Goal: Check status: Check status

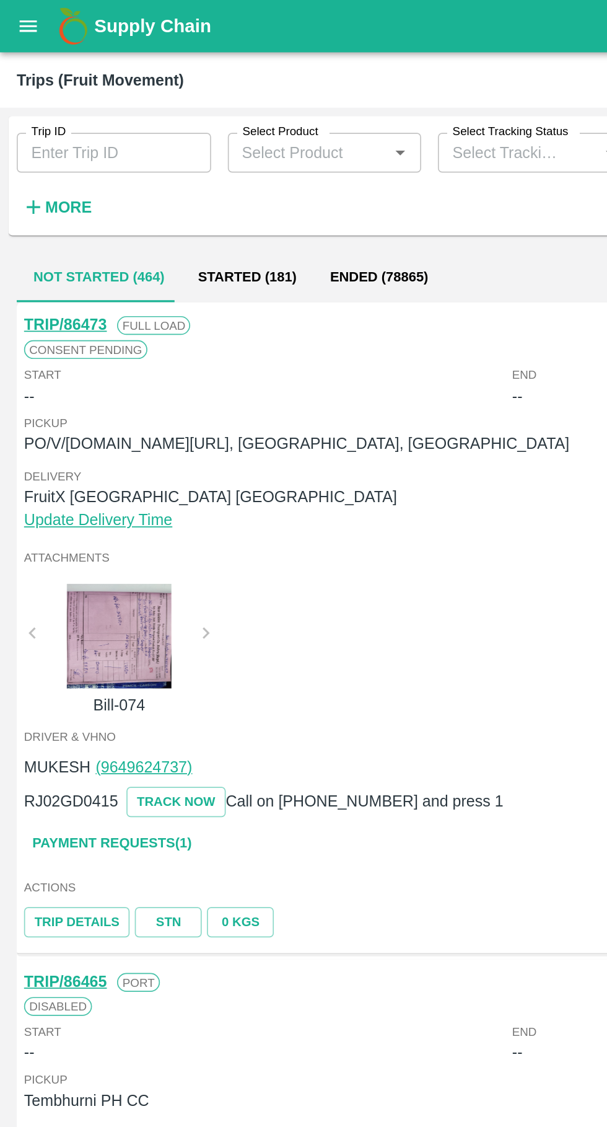
click at [36, 77] on label "Trip ID" at bounding box center [29, 78] width 20 height 10
click at [36, 79] on input "Trip ID" at bounding box center [67, 91] width 115 height 24
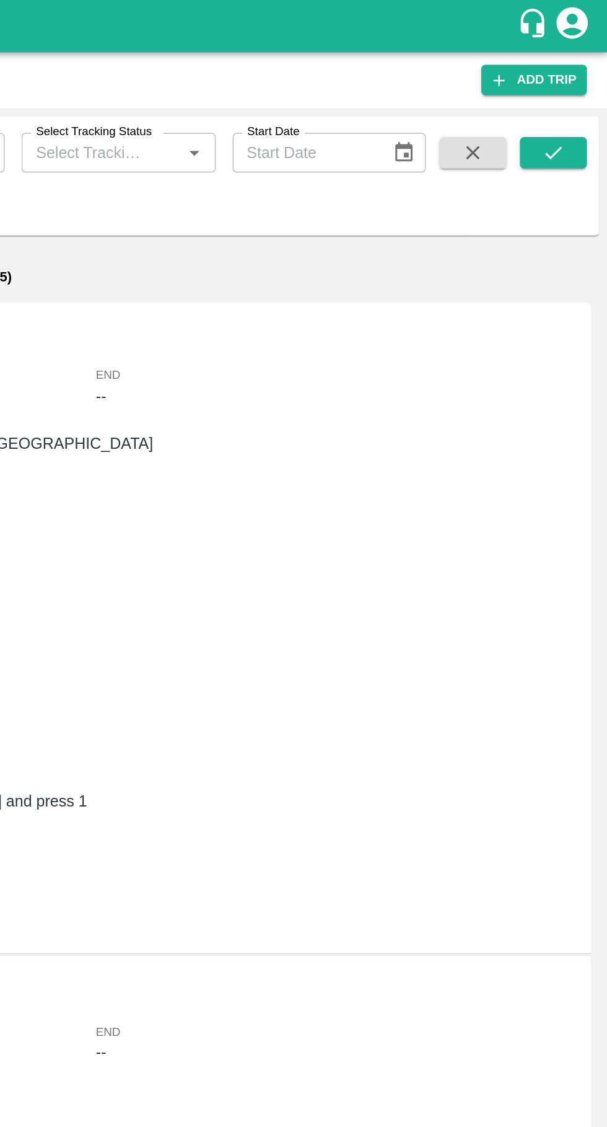
type input "86487"
click at [573, 92] on icon "submit" at bounding box center [575, 91] width 14 height 14
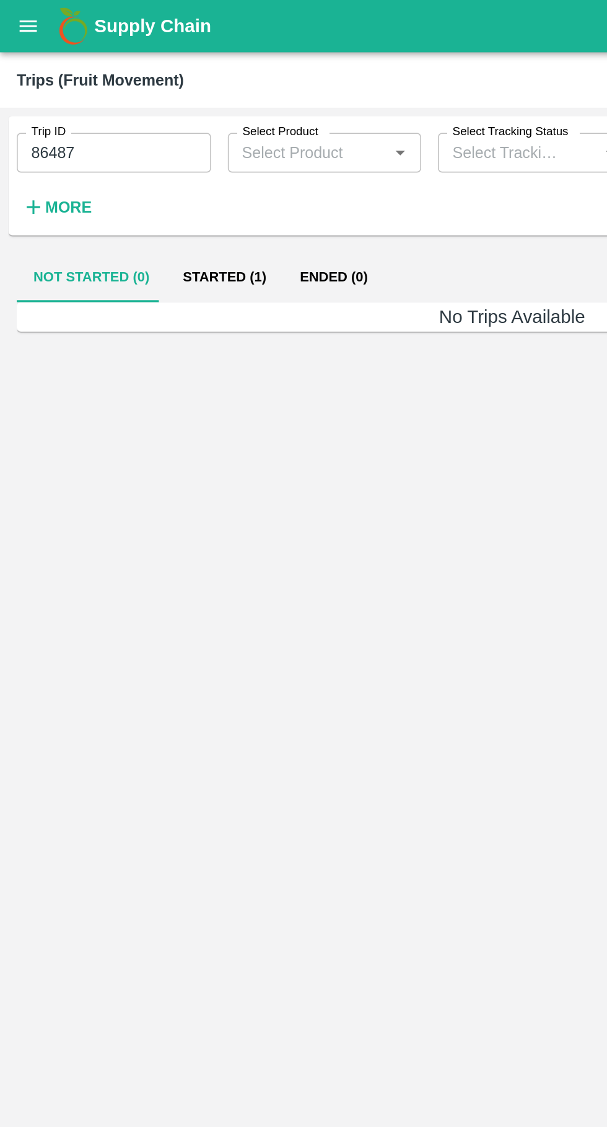
click at [132, 174] on button "Started (1)" at bounding box center [133, 164] width 69 height 30
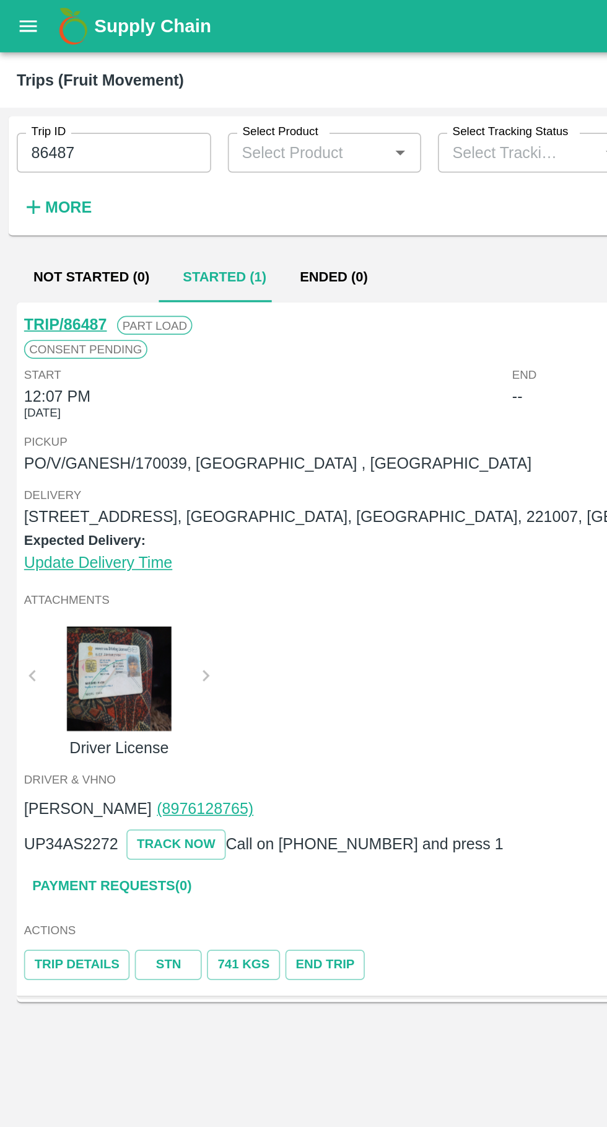
click at [104, 580] on link "STN" at bounding box center [100, 572] width 40 height 18
click at [30, 190] on link "TRIP/86487" at bounding box center [38, 192] width 49 height 10
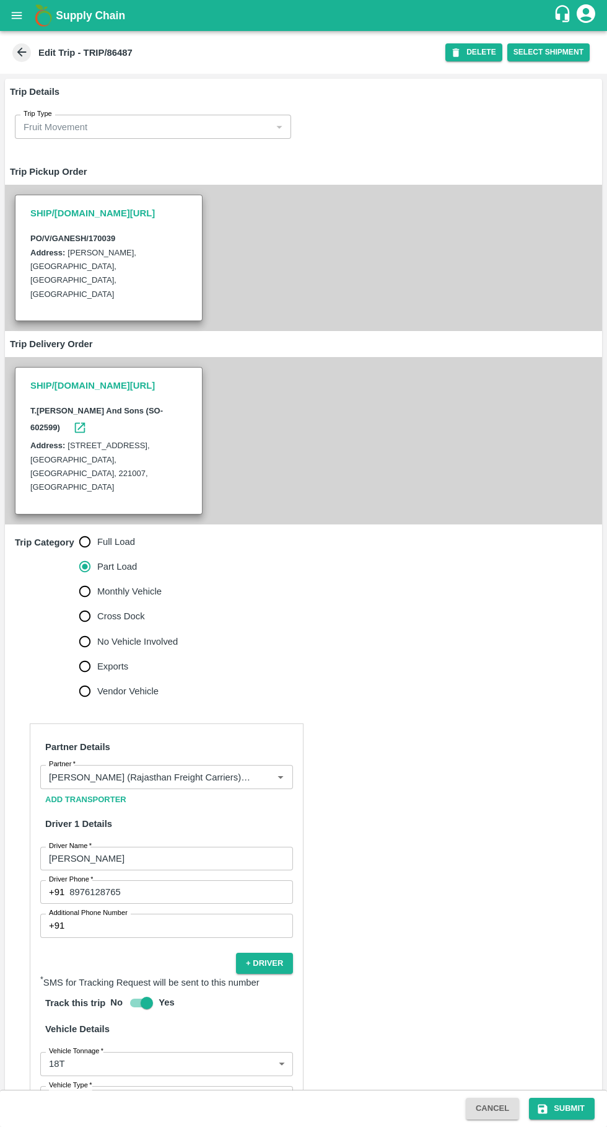
scroll to position [193, 0]
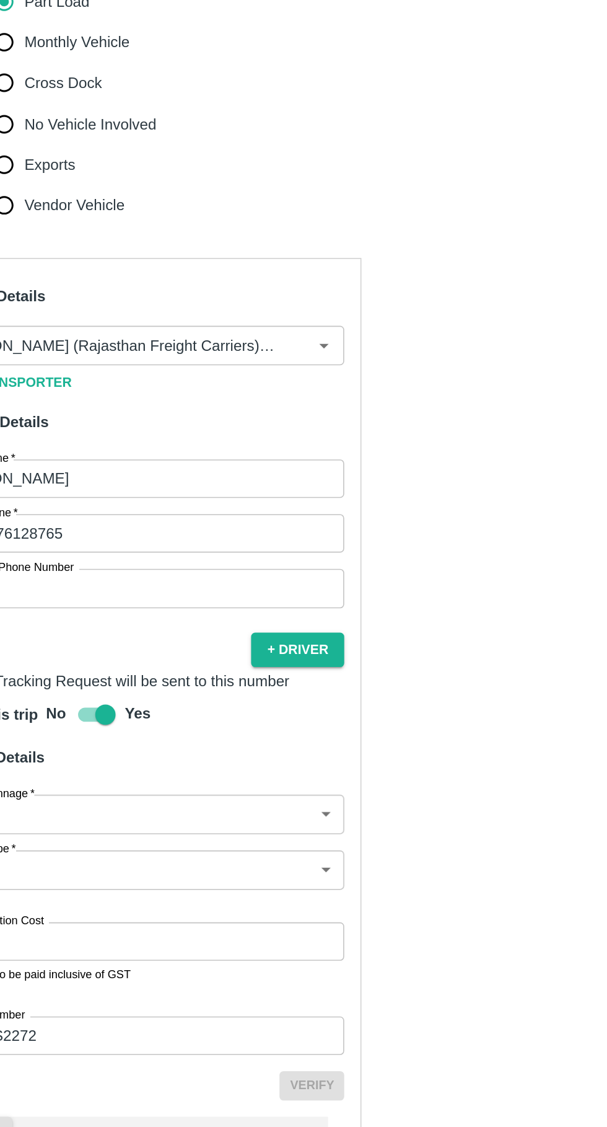
click at [164, 937] on input "1" at bounding box center [181, 949] width 226 height 24
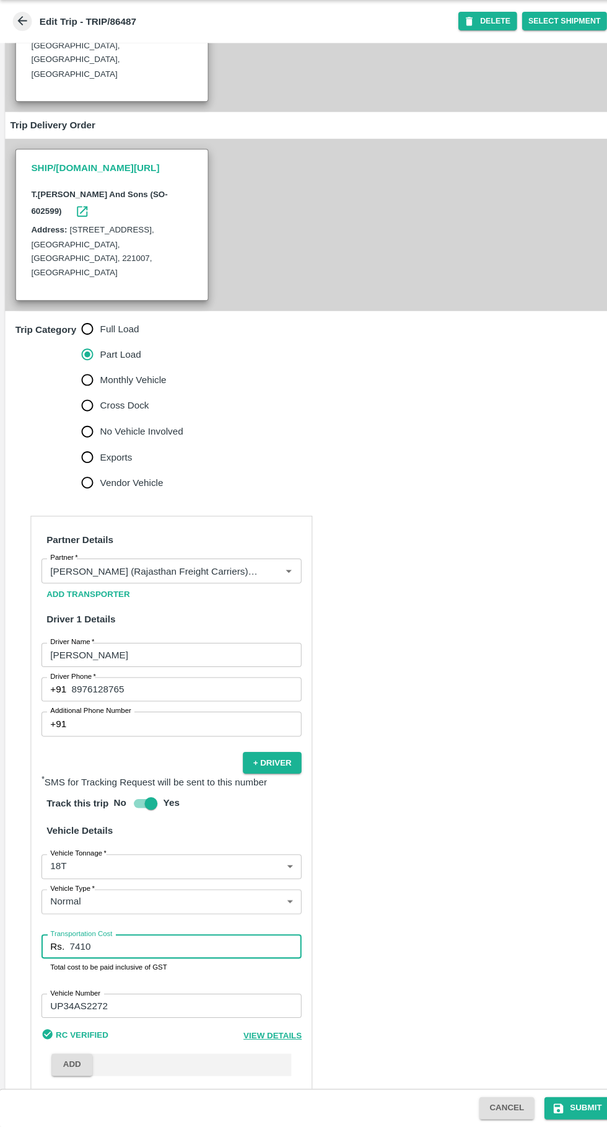
scroll to position [188, 0]
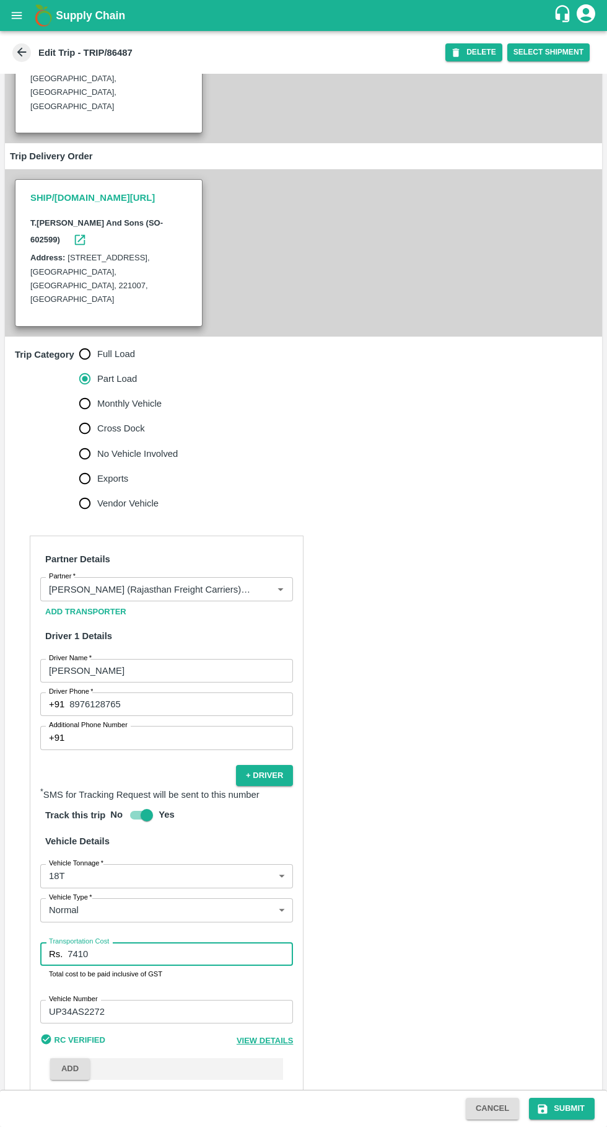
type input "7410"
click at [565, 1114] on button "Submit" at bounding box center [562, 1109] width 66 height 22
